Goal: Information Seeking & Learning: Learn about a topic

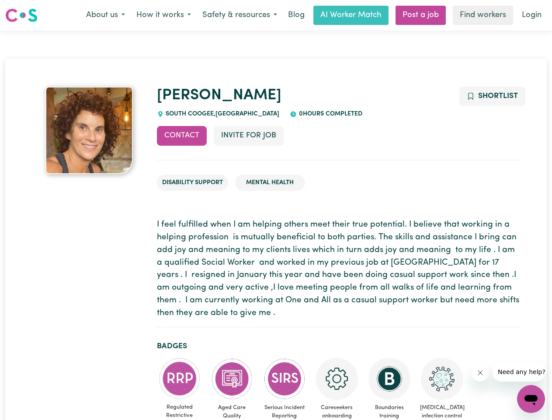
click at [105, 15] on button "About us" at bounding box center [105, 15] width 50 height 18
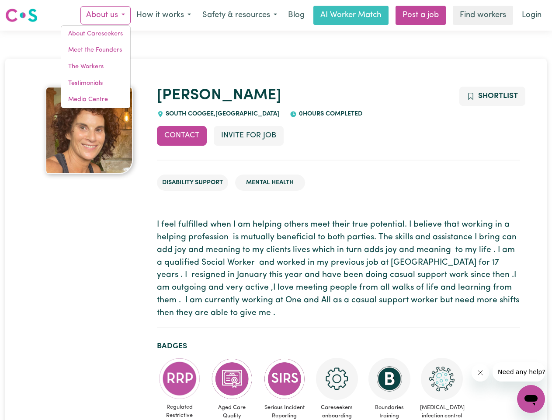
click at [163, 15] on button "How it works" at bounding box center [164, 15] width 66 height 18
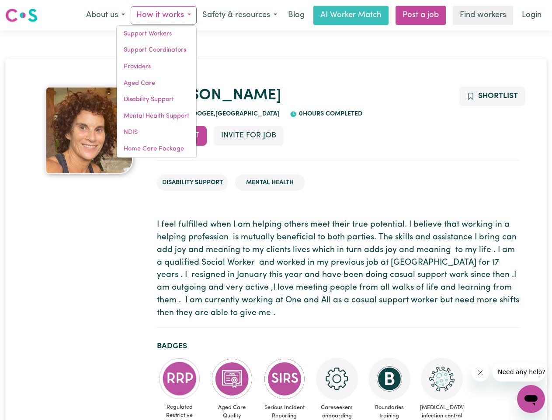
click at [239, 15] on button "Safety & resources" at bounding box center [240, 15] width 86 height 18
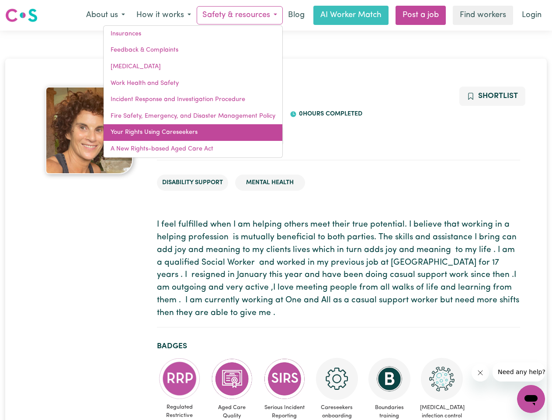
click at [182, 136] on link "Your Rights Using Careseekers" at bounding box center [193, 132] width 179 height 17
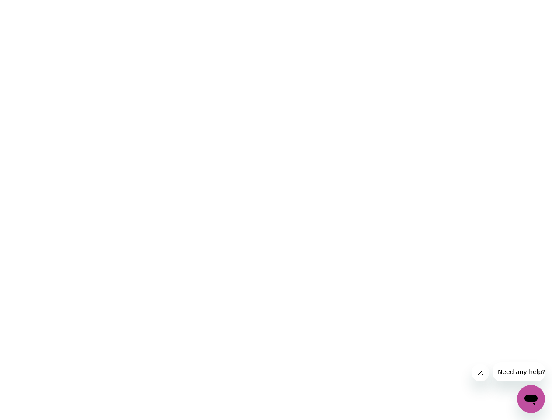
click at [248, 0] on html at bounding box center [276, 0] width 552 height 0
click at [492, 0] on html at bounding box center [276, 0] width 552 height 0
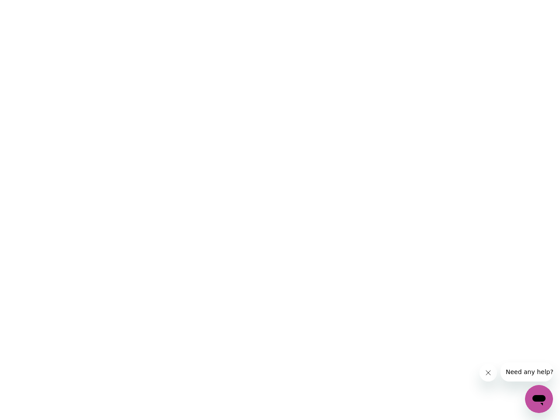
click at [180, 0] on html at bounding box center [280, 0] width 560 height 0
click at [232, 0] on html at bounding box center [280, 0] width 560 height 0
